Goal: Task Accomplishment & Management: Manage account settings

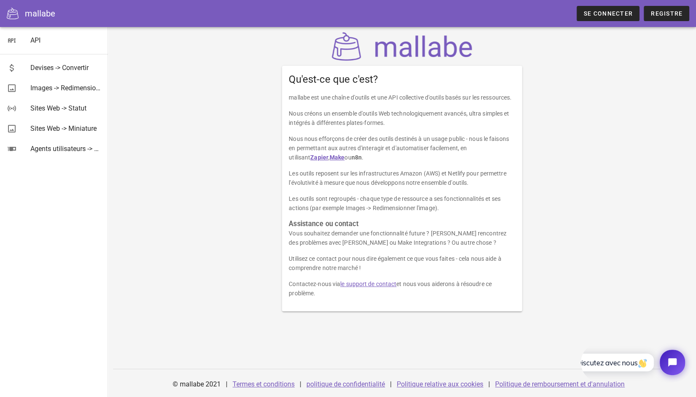
click at [599, 22] on div "mallabe Se connecter Registre" at bounding box center [348, 13] width 696 height 27
click at [593, 9] on link "Se connecter" at bounding box center [607, 13] width 63 height 15
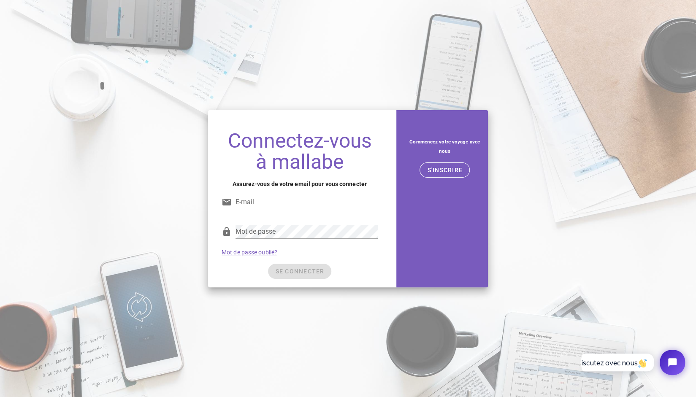
click at [279, 197] on input "E-mail" at bounding box center [306, 202] width 142 height 14
click at [378, 204] on nordpass-icon at bounding box center [378, 202] width 0 height 14
click at [220, 265] on div "Connectez-vous à mallabe Assurez-vous de votre email pour vous connecter E-mail…" at bounding box center [299, 206] width 183 height 164
click at [378, 198] on nordpass-icon at bounding box center [378, 202] width 0 height 14
click at [325, 203] on input "E-mail" at bounding box center [306, 202] width 142 height 14
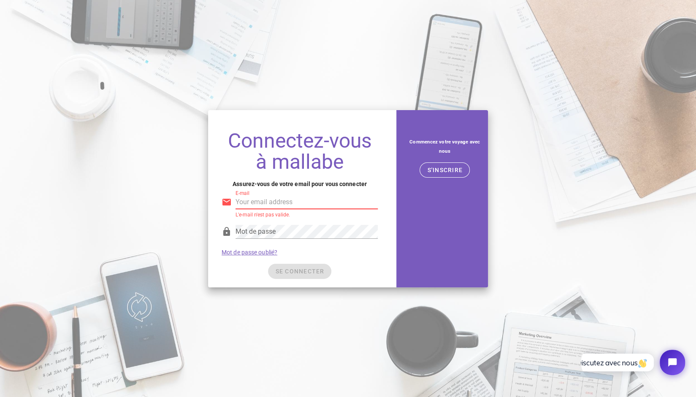
type input "[EMAIL_ADDRESS][DOMAIN_NAME]"
click at [378, 231] on nordpass-icon at bounding box center [378, 232] width 0 height 14
click at [0, 397] on nordpass-autofill-portal at bounding box center [0, 397] width 0 height 0
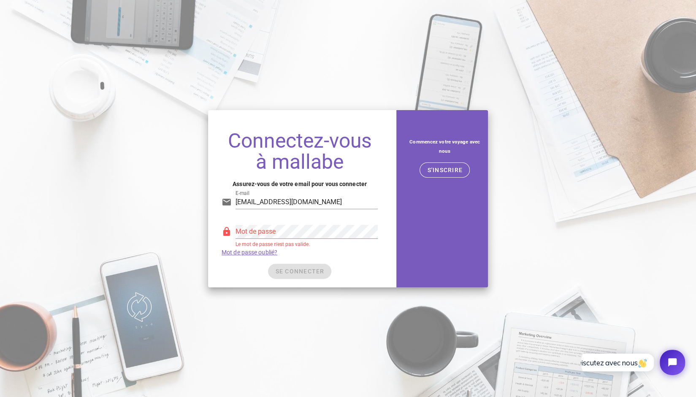
click at [417, 297] on div "Connectez-vous à mallabe Assurez-vous de votre email pour vous connecter E-mail…" at bounding box center [348, 198] width 696 height 397
click at [378, 230] on nordpass-icon at bounding box center [378, 232] width 0 height 14
